Goal: Task Accomplishment & Management: Use online tool/utility

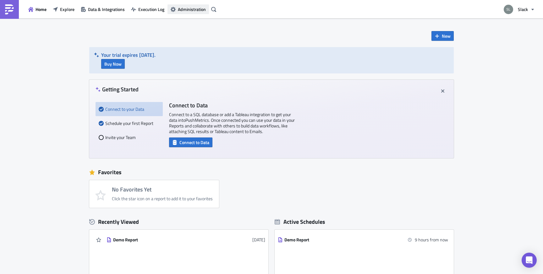
click at [195, 10] on span "Administration" at bounding box center [192, 9] width 28 height 7
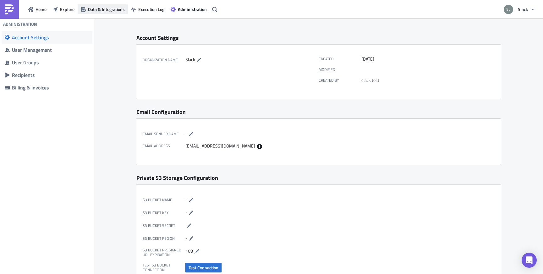
click at [117, 8] on span "Data & Integrations" at bounding box center [106, 9] width 37 height 7
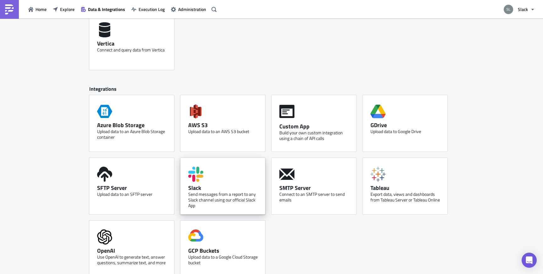
scroll to position [292, 0]
click at [206, 188] on div "Slack" at bounding box center [224, 187] width 72 height 7
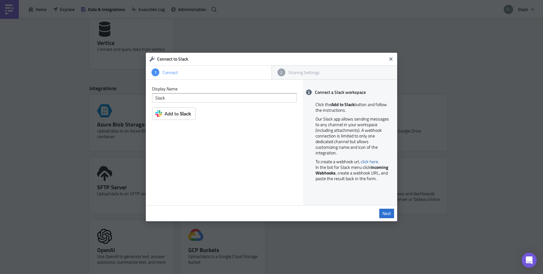
click at [177, 113] on img at bounding box center [174, 113] width 44 height 13
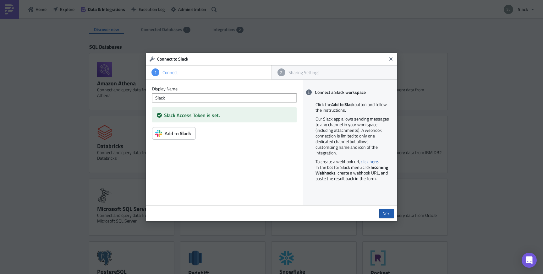
click at [384, 213] on span "Next" at bounding box center [386, 214] width 8 height 6
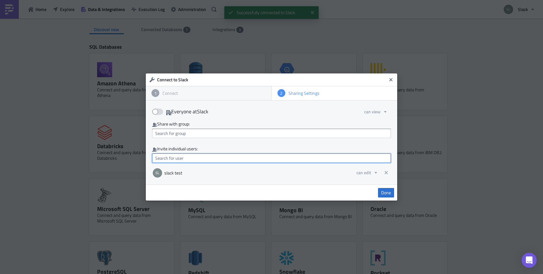
click at [300, 160] on input "text" at bounding box center [271, 158] width 239 height 9
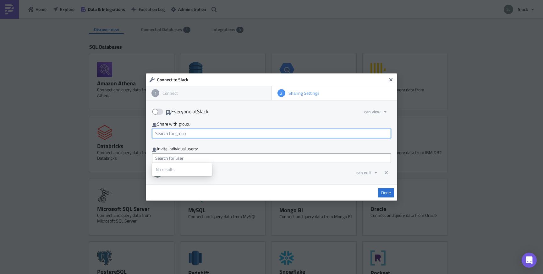
click at [288, 133] on input "text" at bounding box center [271, 133] width 239 height 9
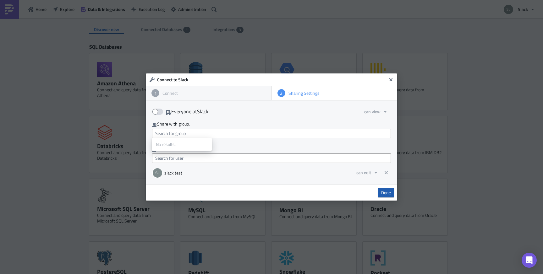
click at [385, 192] on span "Done" at bounding box center [386, 193] width 10 height 6
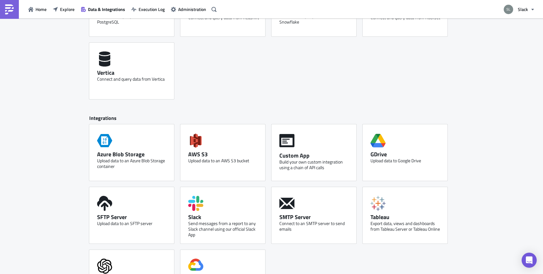
scroll to position [282, 0]
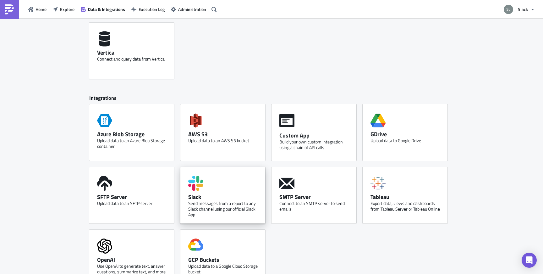
click at [237, 184] on div "Slack Send messages from a report to any Slack channel using our official Slack…" at bounding box center [222, 195] width 85 height 57
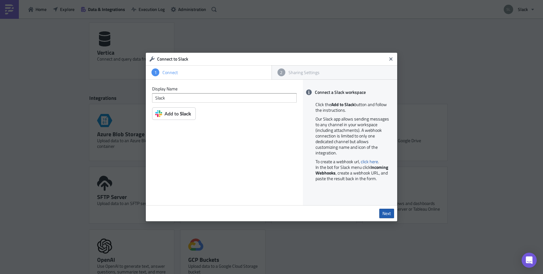
click at [382, 212] on link "Next" at bounding box center [386, 213] width 15 height 9
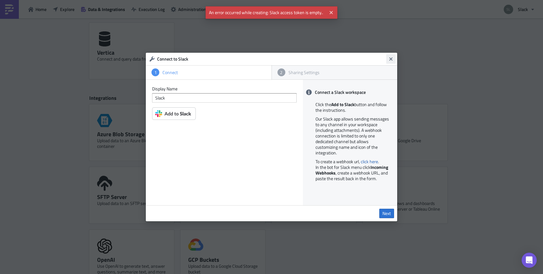
click at [391, 58] on icon "Close" at bounding box center [390, 58] width 3 height 3
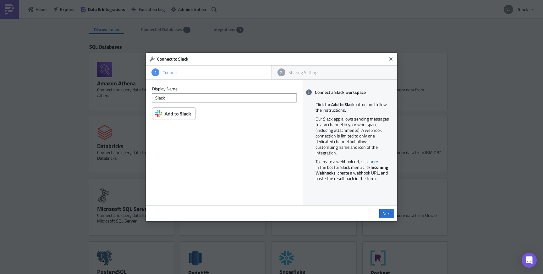
click at [171, 115] on img at bounding box center [174, 113] width 44 height 13
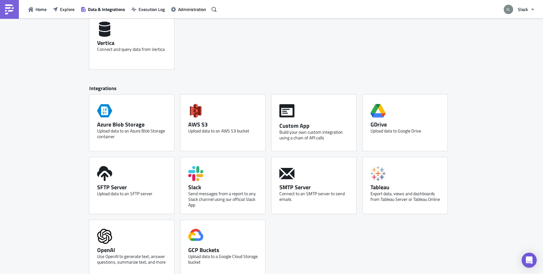
scroll to position [300, 0]
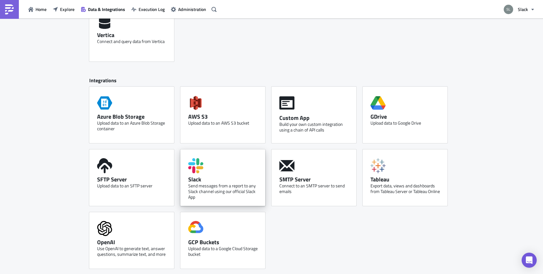
click at [242, 170] on div "Slack Send messages from a report to any Slack channel using our official Slack…" at bounding box center [222, 178] width 85 height 57
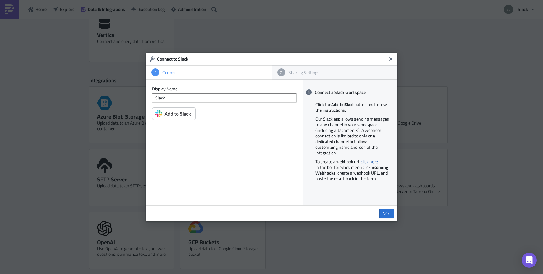
click at [190, 111] on img at bounding box center [174, 113] width 44 height 13
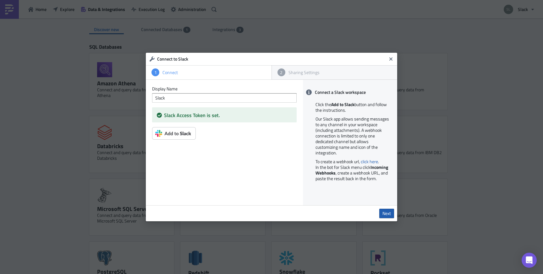
click at [389, 216] on span "Next" at bounding box center [386, 214] width 8 height 6
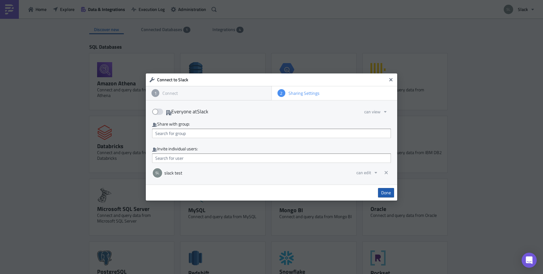
click at [392, 189] on link "Done" at bounding box center [386, 192] width 16 height 9
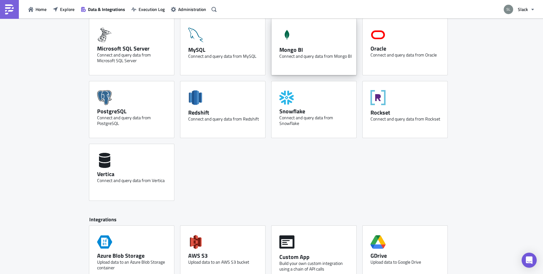
scroll to position [300, 0]
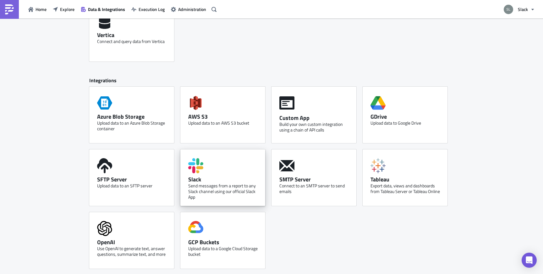
click at [206, 189] on div "Send messages from a report to any Slack channel using our official Slack App" at bounding box center [224, 191] width 72 height 17
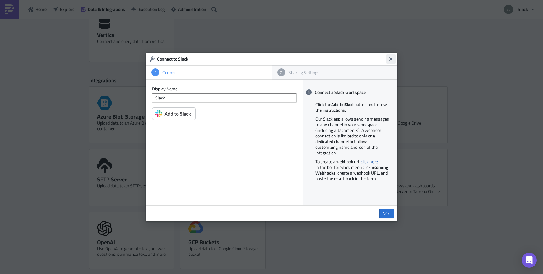
click at [389, 58] on icon "Close" at bounding box center [390, 58] width 3 height 3
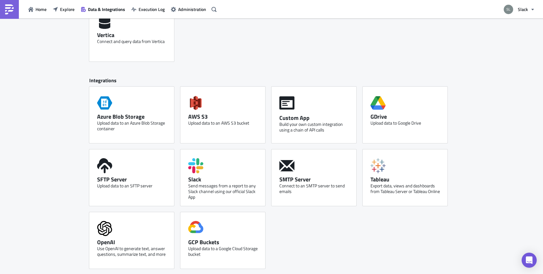
scroll to position [0, 0]
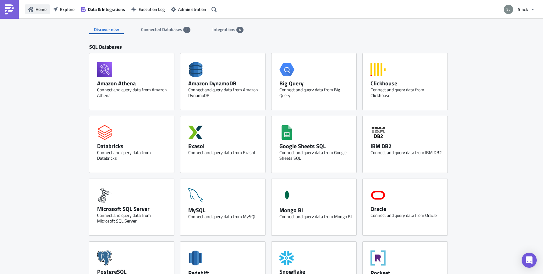
click at [37, 9] on span "Home" at bounding box center [41, 9] width 11 height 7
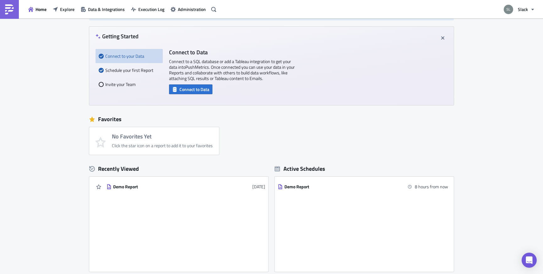
scroll to position [67, 0]
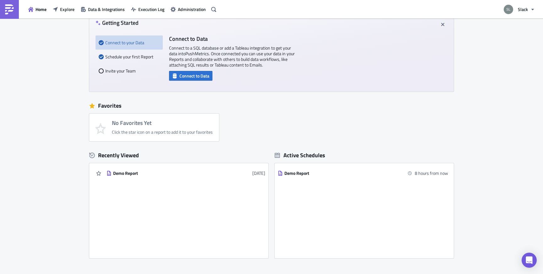
click at [152, 204] on div "Demo Report 3 weeks ago" at bounding box center [178, 211] width 179 height 88
click at [163, 179] on link "Demo Report 3 weeks ago" at bounding box center [186, 173] width 159 height 12
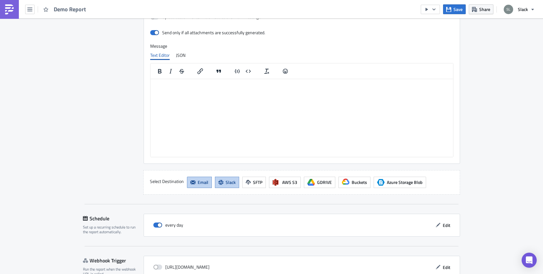
scroll to position [755, 0]
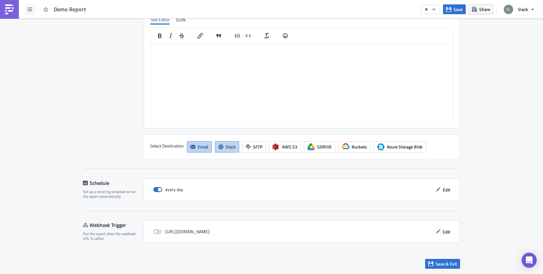
click at [231, 148] on span "Slack" at bounding box center [231, 147] width 10 height 7
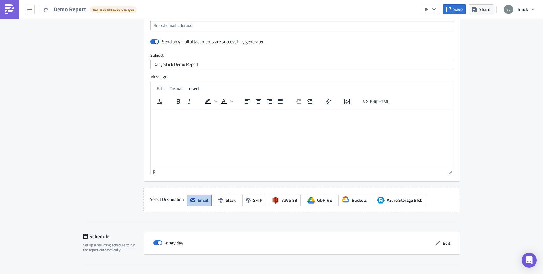
scroll to position [515, 0]
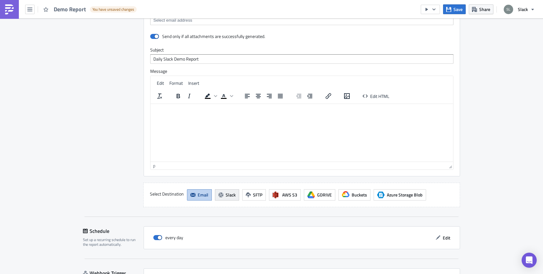
click at [221, 196] on icon "button" at bounding box center [220, 195] width 5 height 5
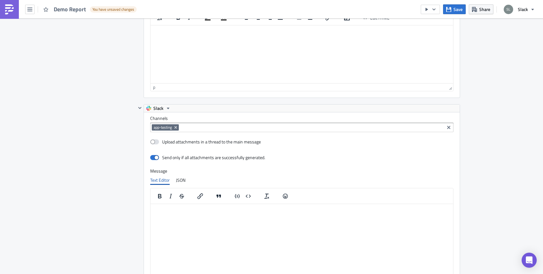
scroll to position [594, 0]
click at [210, 131] on div "app-testing" at bounding box center [297, 128] width 291 height 8
click at [176, 127] on icon "Remove Tag" at bounding box center [175, 127] width 3 height 3
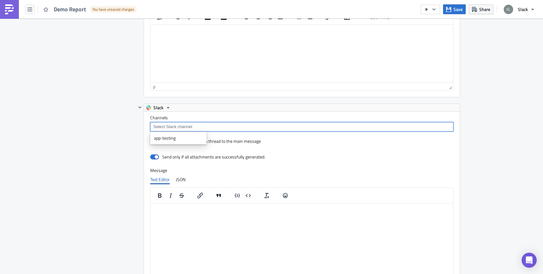
click at [184, 127] on input at bounding box center [301, 127] width 299 height 6
click at [195, 129] on input at bounding box center [301, 127] width 299 height 6
click at [186, 113] on div "Channels Upload attachments in a thread to the main message Send only if all at…" at bounding box center [302, 200] width 316 height 176
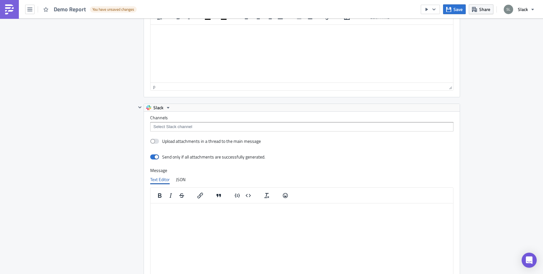
click at [197, 123] on div at bounding box center [301, 126] width 303 height 9
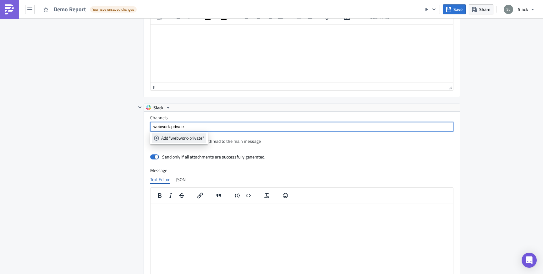
type input "webwork-private"
click at [157, 138] on icon "selectable options" at bounding box center [156, 137] width 5 height 5
click at [301, 152] on div "Send only if all attachments are successfully generated." at bounding box center [301, 157] width 303 height 11
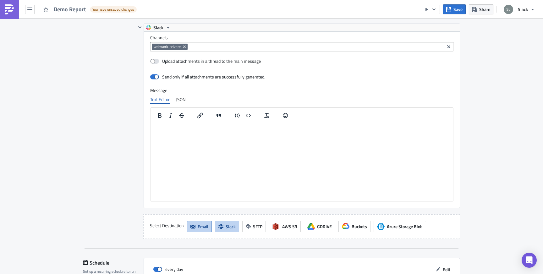
scroll to position [755, 0]
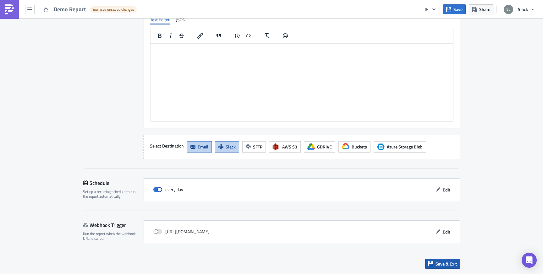
click at [428, 263] on button "Save & Exit" at bounding box center [442, 264] width 35 height 10
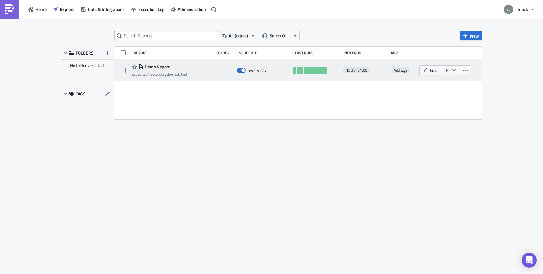
click at [448, 70] on icon "button" at bounding box center [446, 70] width 3 height 3
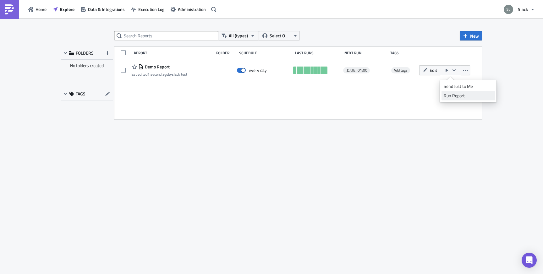
click at [453, 93] on div "Run Report" at bounding box center [468, 96] width 49 height 6
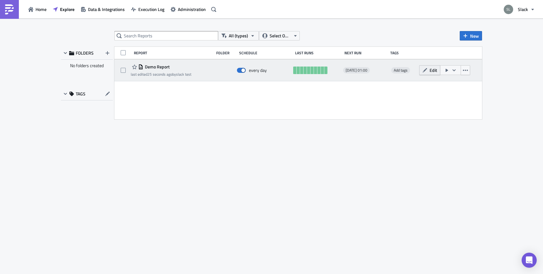
click at [429, 74] on button "Edit" at bounding box center [429, 70] width 21 height 10
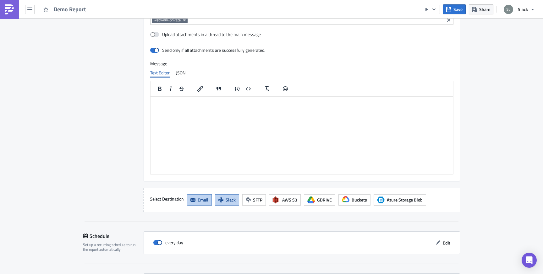
scroll to position [667, 0]
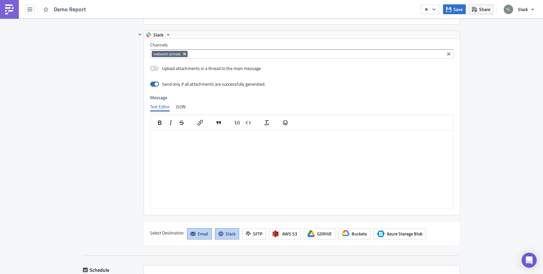
click at [184, 53] on icon "Remove Tag" at bounding box center [184, 54] width 5 height 5
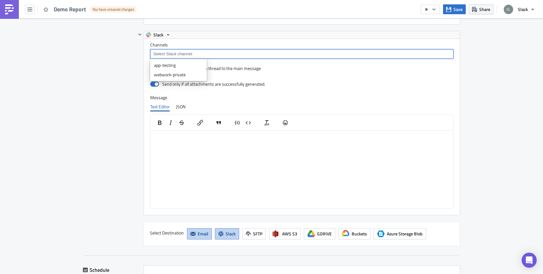
click at [186, 55] on input at bounding box center [301, 54] width 299 height 6
click at [203, 55] on input at bounding box center [301, 54] width 299 height 6
click at [205, 54] on input at bounding box center [301, 54] width 299 height 6
click at [186, 54] on input at bounding box center [301, 54] width 299 height 6
click at [209, 140] on html at bounding box center [301, 135] width 303 height 10
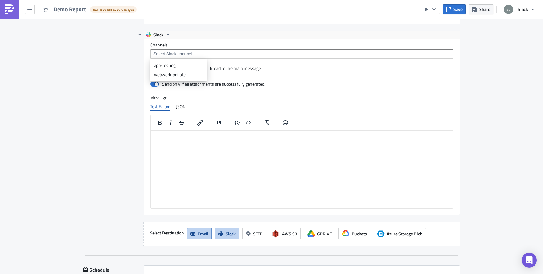
click at [199, 53] on input at bounding box center [301, 54] width 299 height 6
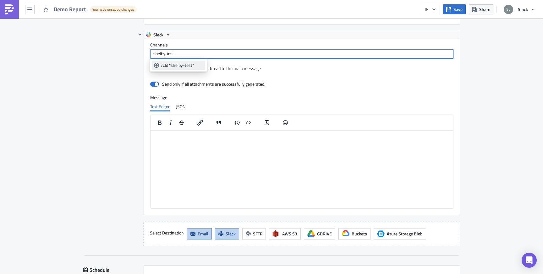
type input "shelby-test"
click at [179, 63] on div "Add "shelby-test"" at bounding box center [182, 65] width 42 height 6
click at [267, 140] on html at bounding box center [301, 135] width 303 height 10
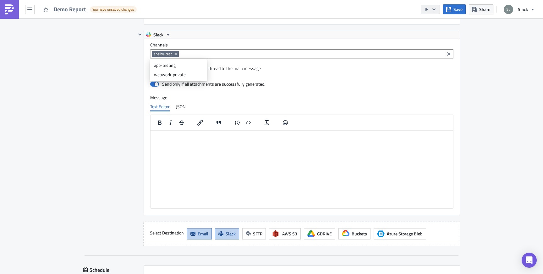
click at [435, 8] on icon "button" at bounding box center [433, 9] width 3 height 2
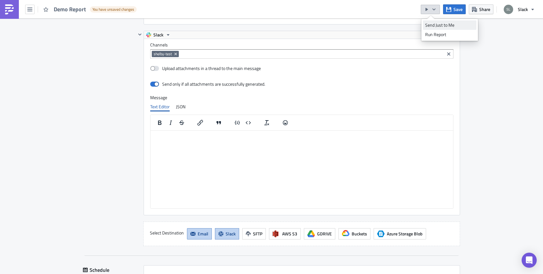
click at [435, 25] on div "Send Just to Me" at bounding box center [449, 25] width 49 height 6
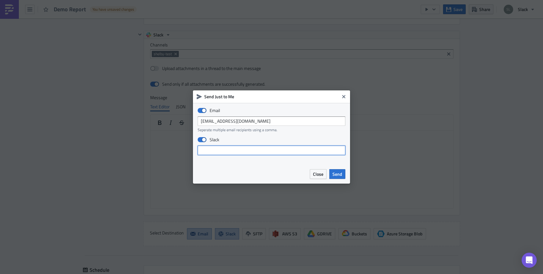
click at [213, 151] on input "text" at bounding box center [272, 150] width 148 height 9
click at [338, 173] on span "Send" at bounding box center [337, 174] width 10 height 7
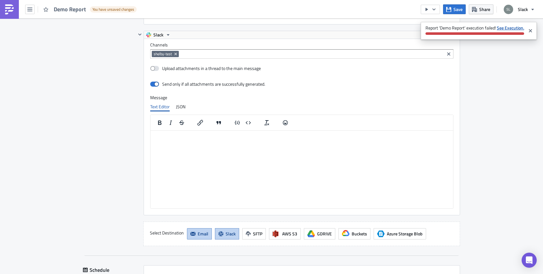
click at [512, 28] on strong "See Execution." at bounding box center [510, 28] width 27 height 7
click at [533, 31] on button "Close" at bounding box center [530, 31] width 9 height 14
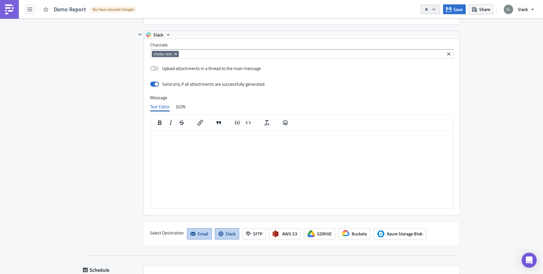
click at [436, 10] on icon "button" at bounding box center [433, 9] width 5 height 5
click at [434, 27] on div "Send Just to Me" at bounding box center [449, 25] width 49 height 6
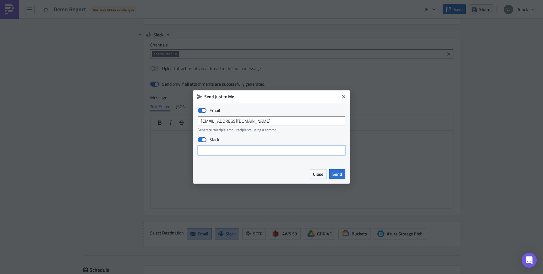
click at [217, 149] on input "text" at bounding box center [272, 150] width 148 height 9
type input "Shelby Test"
click at [339, 177] on span "Send" at bounding box center [337, 174] width 10 height 7
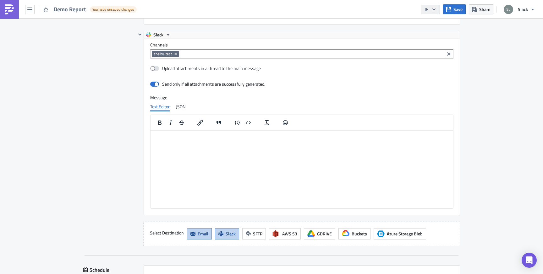
click at [435, 8] on icon "button" at bounding box center [433, 9] width 5 height 5
click at [436, 26] on div "Send Just to Me" at bounding box center [449, 25] width 49 height 6
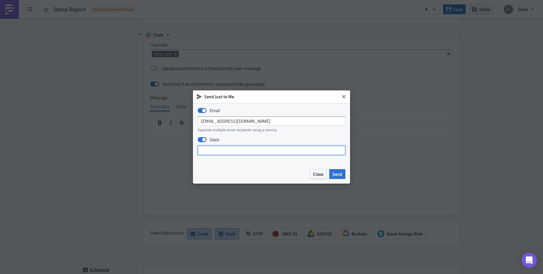
click at [234, 151] on input "text" at bounding box center [272, 150] width 148 height 9
paste input "D09DQPEB57E"
type input "D09DQPEB57E"
click at [340, 174] on span "Send" at bounding box center [337, 174] width 10 height 7
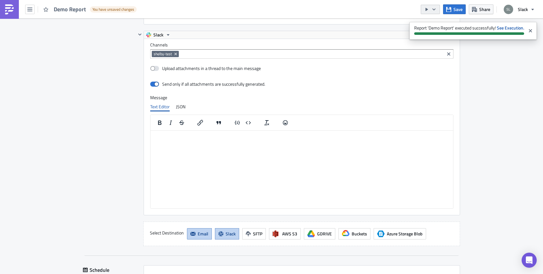
click at [435, 10] on icon "button" at bounding box center [433, 9] width 5 height 5
click at [435, 21] on link "Send Just to Me" at bounding box center [449, 24] width 53 height 9
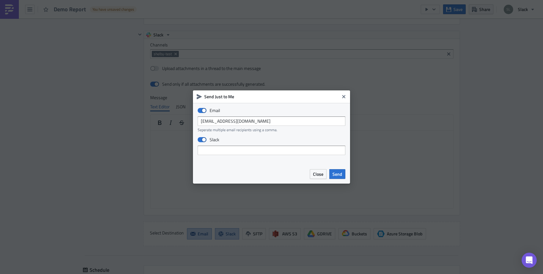
click at [260, 156] on div "Email slack@pushmetrics.io Seperate multiple email recipients using a comma. Sl…" at bounding box center [271, 134] width 157 height 62
click at [260, 152] on input "text" at bounding box center [272, 150] width 148 height 9
paste input "C09HD7S0E5P"
type input "C09HD7S0E5P"
click at [339, 174] on span "Send" at bounding box center [337, 174] width 10 height 7
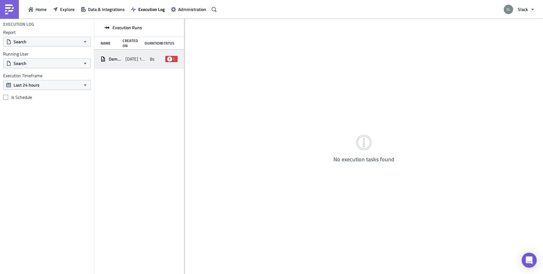
click at [170, 57] on icon at bounding box center [169, 59] width 5 height 5
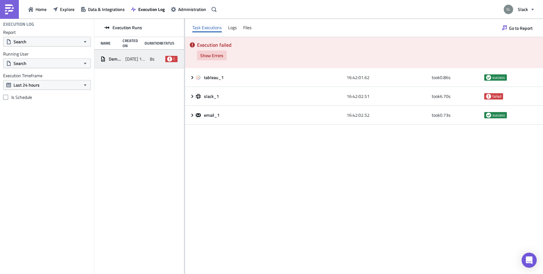
click at [209, 56] on span "Show Errors" at bounding box center [211, 55] width 23 height 7
